Goal: Transaction & Acquisition: Subscribe to service/newsletter

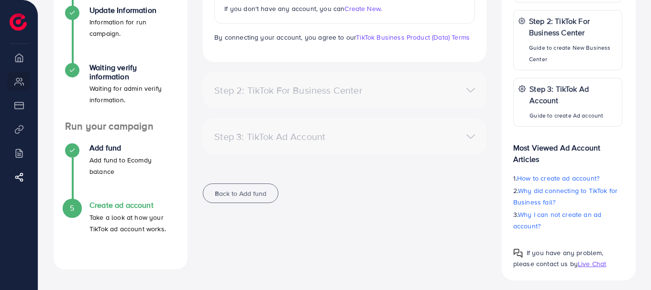
scroll to position [190, 0]
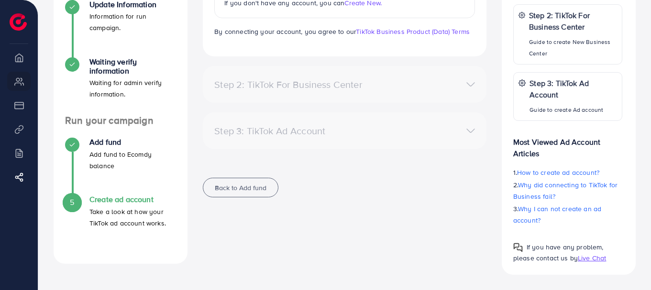
click at [122, 214] on p "Take a look at how your TikTok ad account works." at bounding box center [132, 217] width 87 height 23
click at [131, 203] on h4 "Create ad account" at bounding box center [132, 199] width 87 height 9
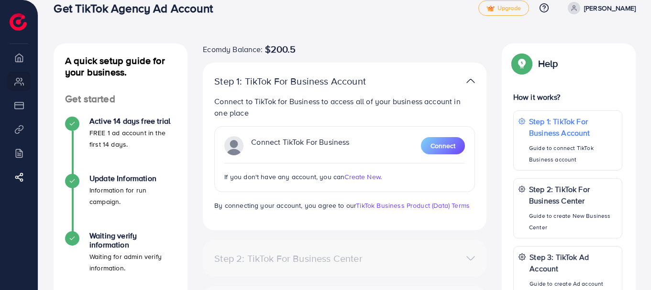
scroll to position [0, 0]
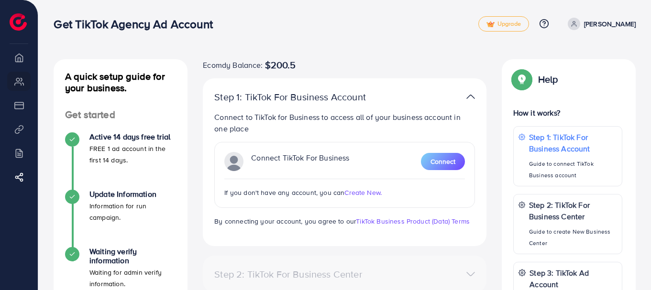
click at [462, 98] on div at bounding box center [437, 97] width 92 height 14
click at [18, 62] on li "Overview" at bounding box center [19, 57] width 38 height 19
click at [256, 89] on div "Step 1: TikTok For Business Account Connect to TikTok for Business to access al…" at bounding box center [345, 162] width 284 height 168
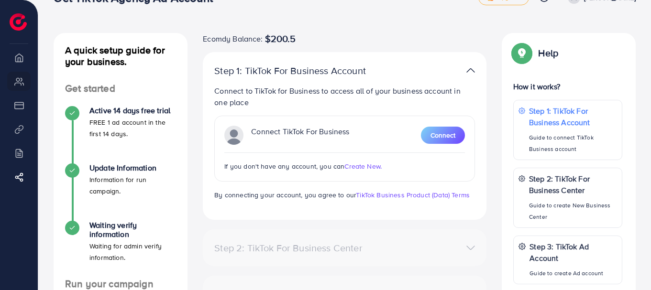
scroll to position [78, 0]
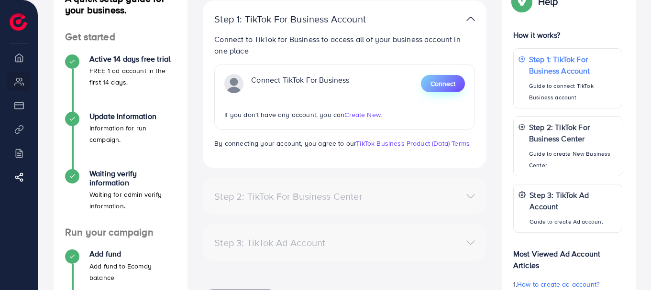
click at [457, 80] on button "Connect" at bounding box center [443, 83] width 44 height 17
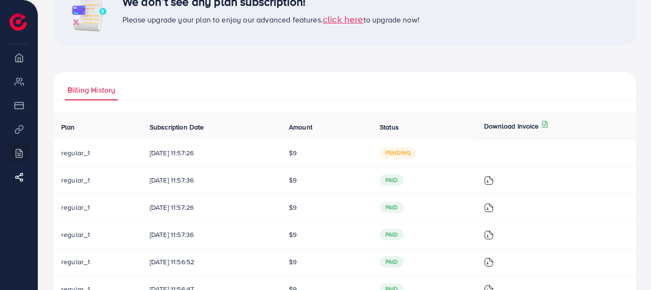
scroll to position [119, 0]
click at [405, 156] on span "pending" at bounding box center [398, 152] width 37 height 11
click at [310, 155] on td "$9" at bounding box center [326, 152] width 91 height 27
click at [405, 156] on span "pending" at bounding box center [398, 152] width 37 height 11
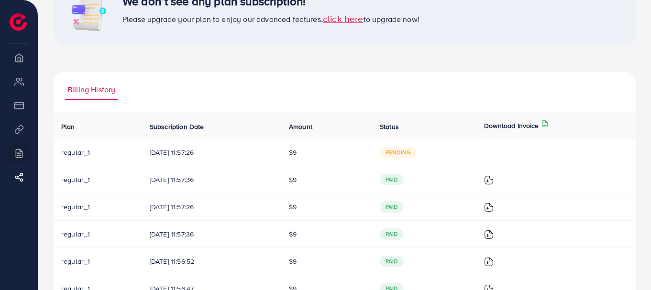
click at [405, 156] on span "pending" at bounding box center [398, 152] width 37 height 11
click at [168, 153] on span "26/08/2025, 11:57:26" at bounding box center [212, 153] width 124 height 10
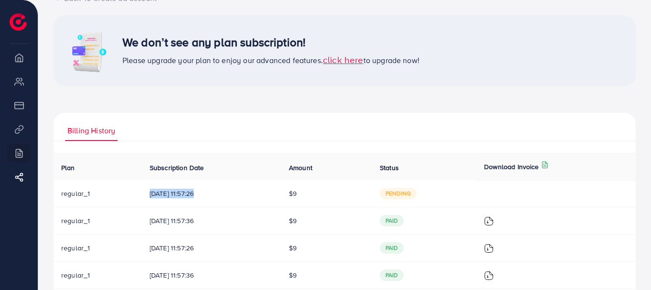
scroll to position [0, 0]
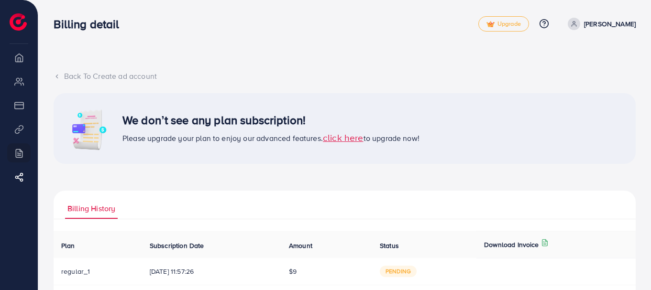
click at [347, 141] on span "click here" at bounding box center [343, 137] width 41 height 13
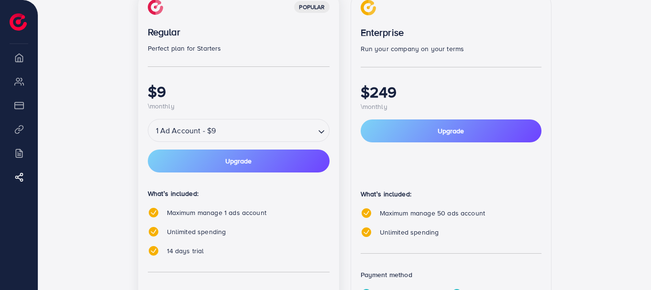
scroll to position [297, 0]
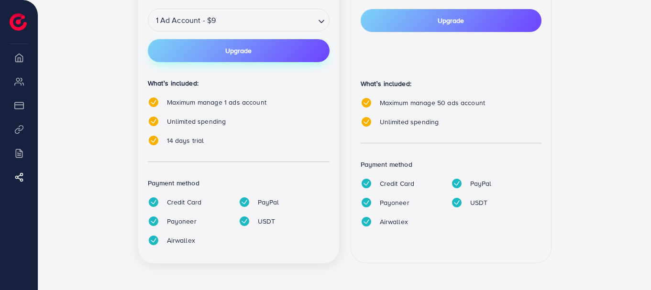
click at [250, 58] on button "Upgrade" at bounding box center [239, 50] width 182 height 23
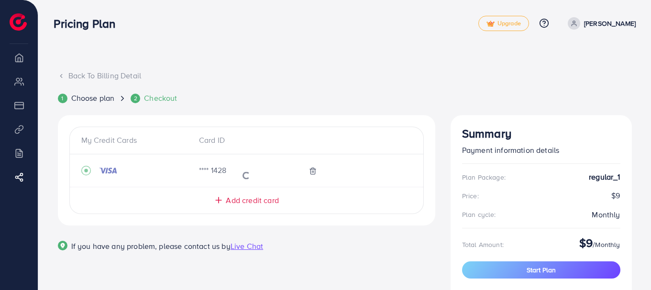
scroll to position [48, 0]
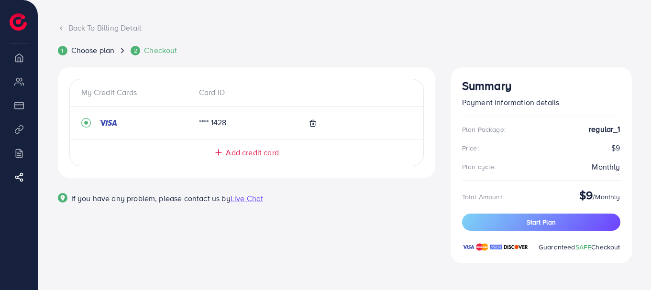
click at [265, 152] on span "Add credit card" at bounding box center [252, 152] width 53 height 11
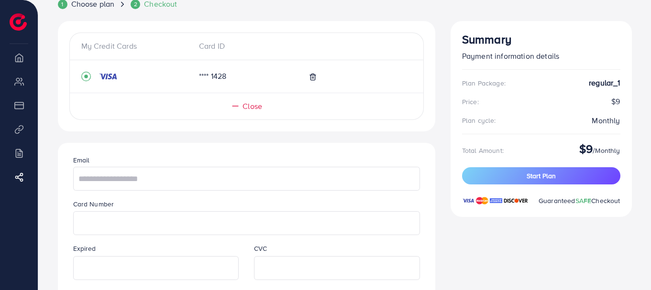
scroll to position [94, 0]
click at [262, 109] on span "Close" at bounding box center [253, 106] width 20 height 11
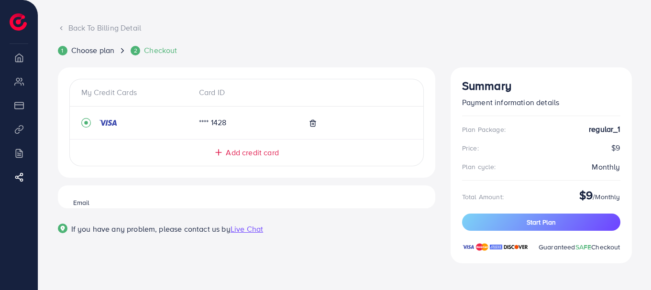
scroll to position [48, 0]
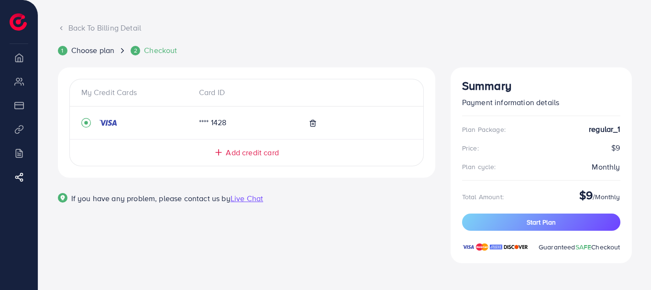
click at [61, 28] on icon at bounding box center [61, 28] width 7 height 7
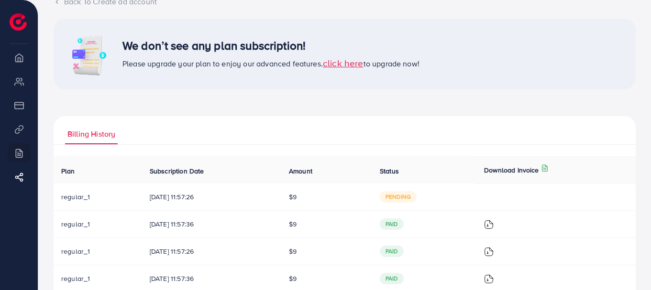
scroll to position [103, 0]
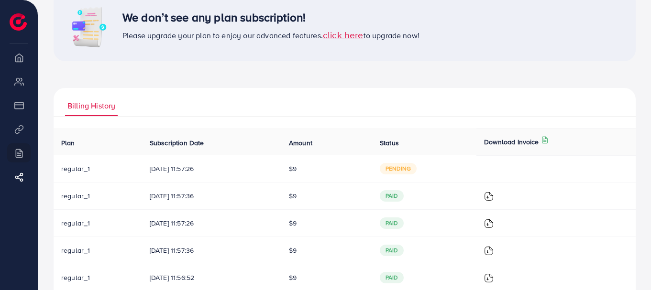
click at [349, 34] on span "click here" at bounding box center [343, 34] width 41 height 13
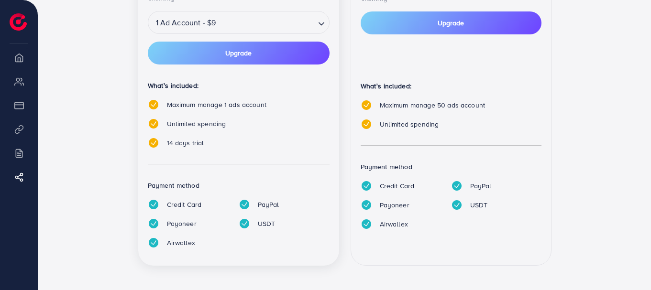
scroll to position [297, 0]
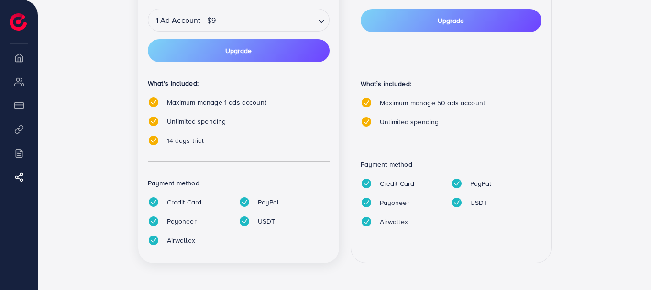
click at [160, 223] on div "Payoneer" at bounding box center [185, 221] width 91 height 11
click at [264, 28] on input "Search for option" at bounding box center [266, 20] width 95 height 17
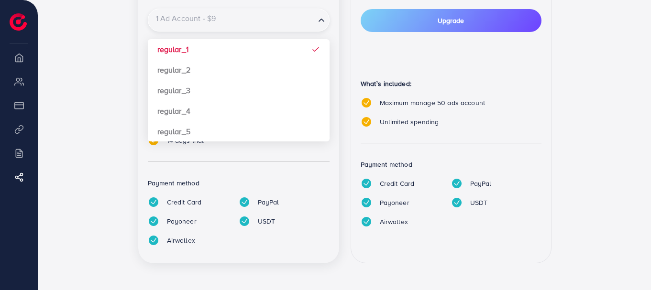
click at [264, 28] on input "Search for option" at bounding box center [231, 20] width 165 height 17
click at [340, 56] on div "popular Regular Perfect plan for Starters $9 \monthly 1 Ad Account - $9 Loading…" at bounding box center [344, 77] width 413 height 396
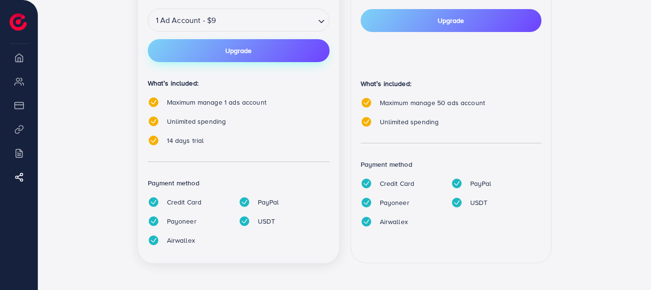
click at [278, 52] on button "Upgrade" at bounding box center [239, 50] width 182 height 23
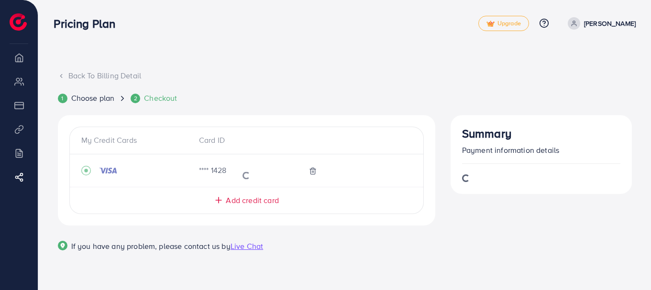
scroll to position [48, 0]
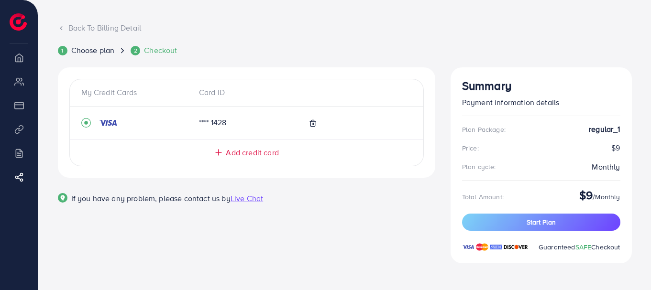
click at [246, 154] on span "Add credit card" at bounding box center [252, 152] width 53 height 11
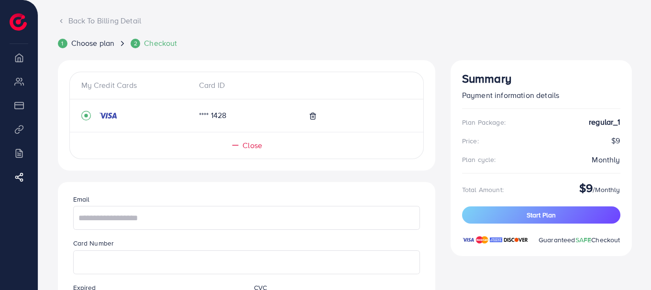
scroll to position [249, 0]
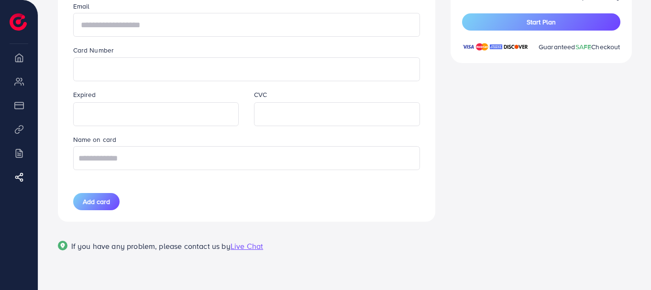
click at [179, 32] on input "text" at bounding box center [246, 25] width 347 height 24
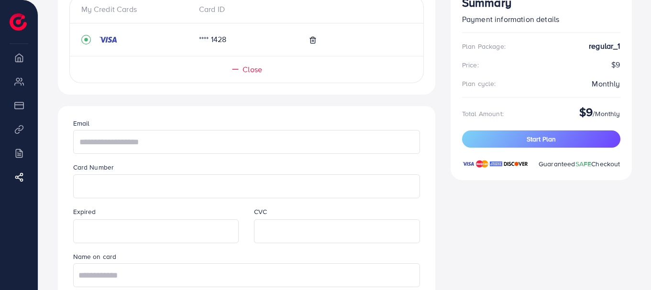
scroll to position [147, 0]
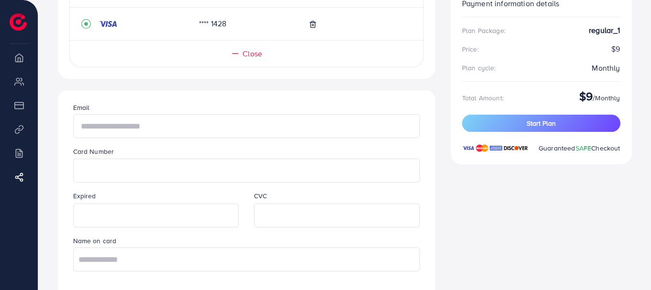
click at [196, 128] on input "text" at bounding box center [246, 126] width 347 height 24
type input "**********"
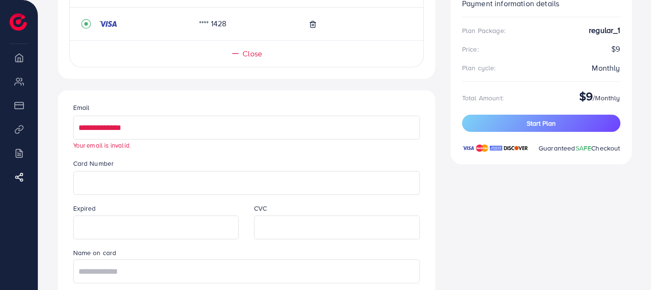
click at [150, 121] on input "**********" at bounding box center [246, 128] width 347 height 24
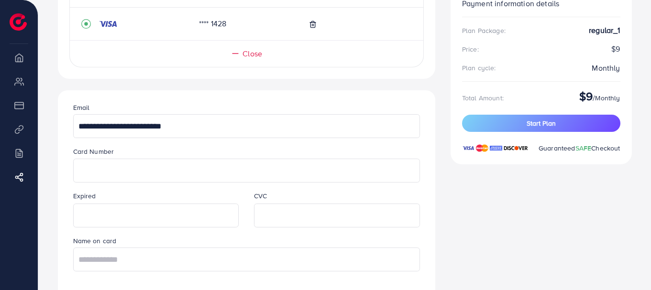
type input "**********"
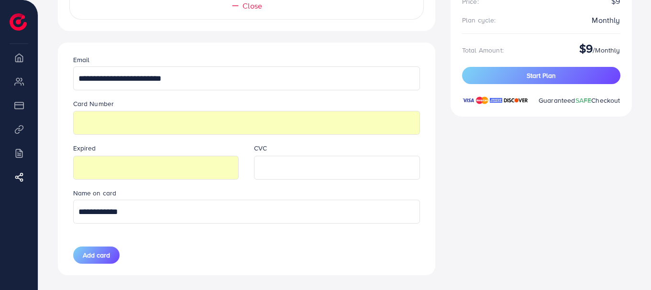
scroll to position [214, 0]
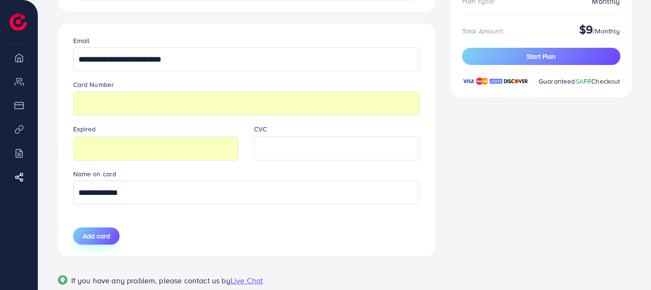
click at [102, 236] on span "Add card" at bounding box center [96, 237] width 27 height 10
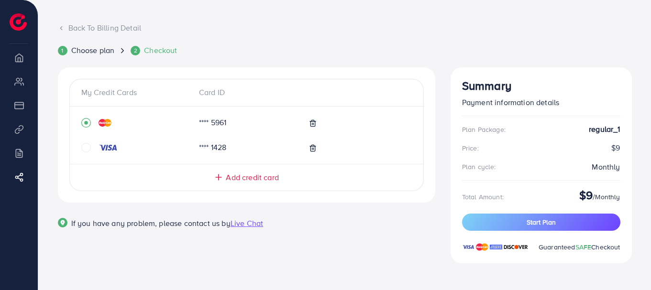
scroll to position [48, 0]
click at [510, 230] on button "Start Plan" at bounding box center [541, 222] width 158 height 17
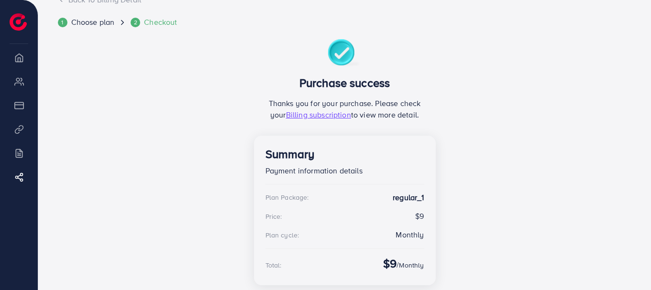
scroll to position [143, 0]
